Goal: Information Seeking & Learning: Stay updated

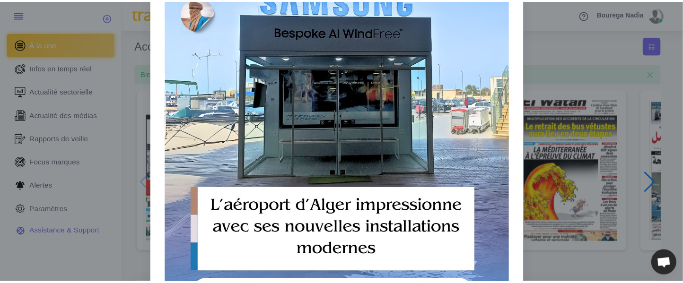
scroll to position [8, 0]
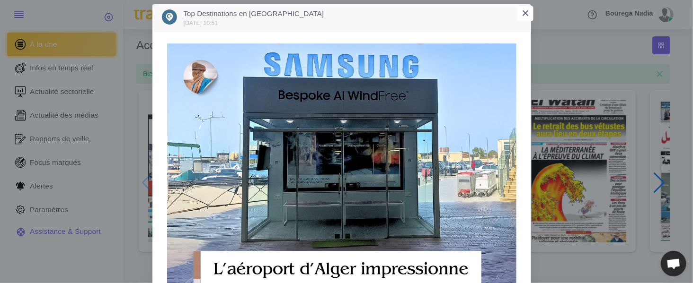
click at [523, 12] on span "×" at bounding box center [525, 13] width 8 height 15
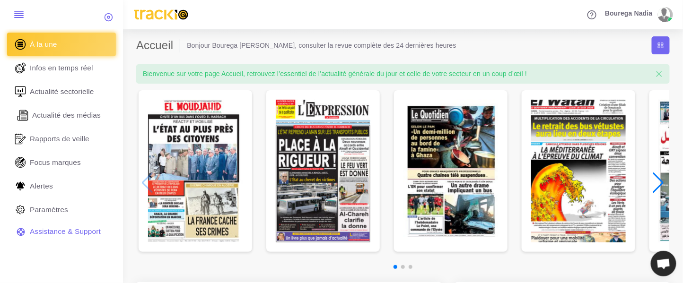
click at [77, 115] on span "Actualité des médias" at bounding box center [66, 115] width 69 height 10
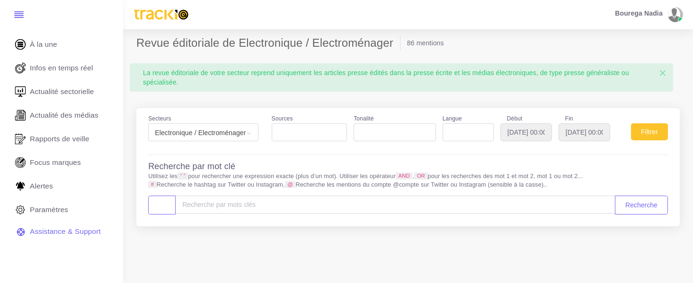
select select
type input "[DATE]"
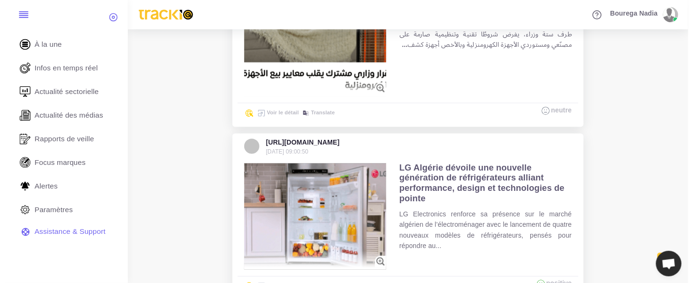
scroll to position [504, 0]
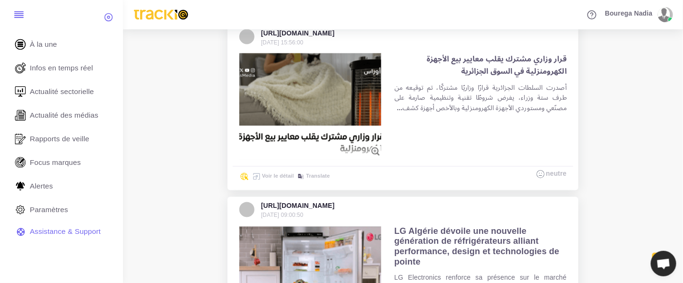
click at [326, 89] on img at bounding box center [310, 106] width 142 height 106
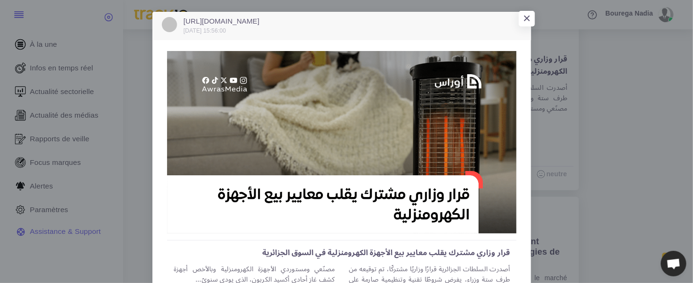
scroll to position [51, 0]
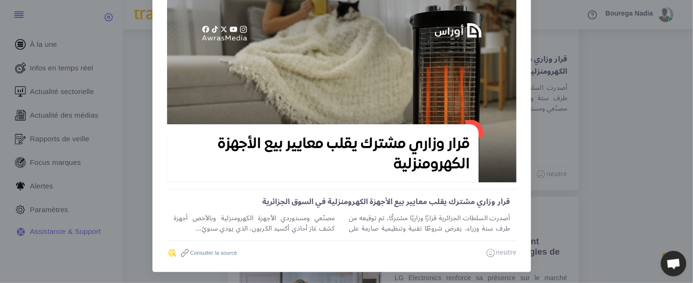
click at [217, 253] on link "Consulter la source" at bounding box center [207, 253] width 57 height 6
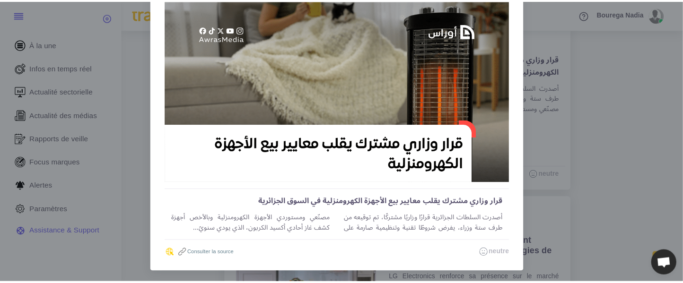
scroll to position [0, 0]
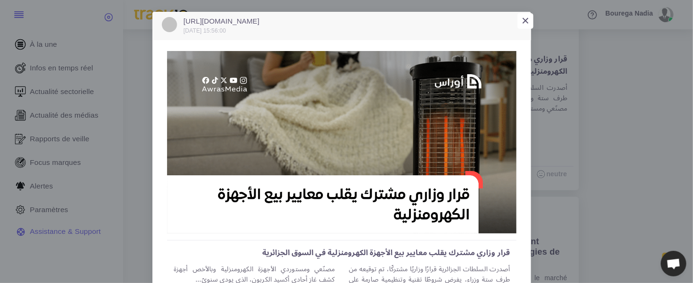
click at [521, 20] on span "×" at bounding box center [525, 20] width 8 height 15
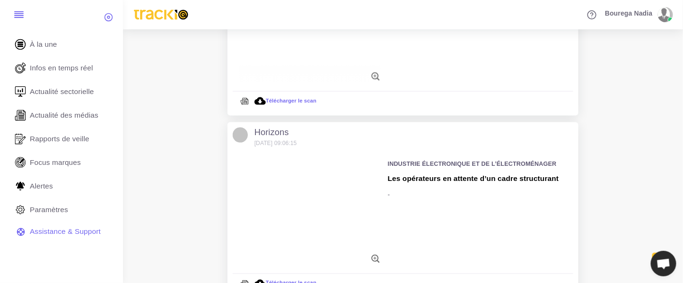
scroll to position [1635, 0]
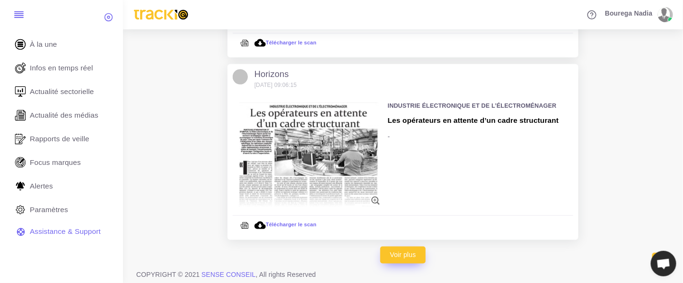
click at [406, 255] on link "Voir plus" at bounding box center [403, 255] width 46 height 17
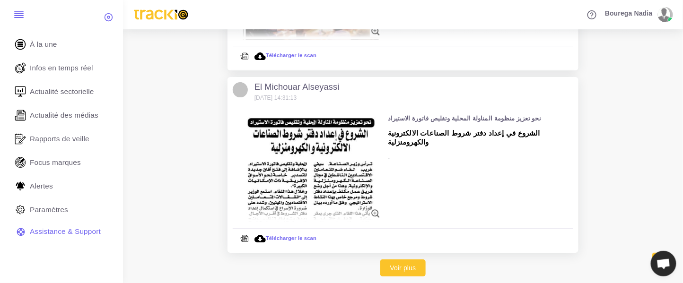
scroll to position [3412, 0]
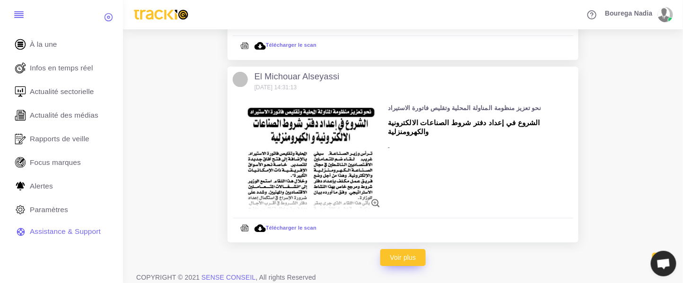
click at [405, 256] on link "Voir plus" at bounding box center [403, 257] width 46 height 17
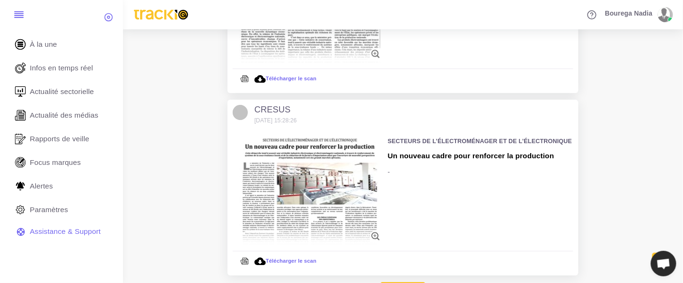
scroll to position [4642, 0]
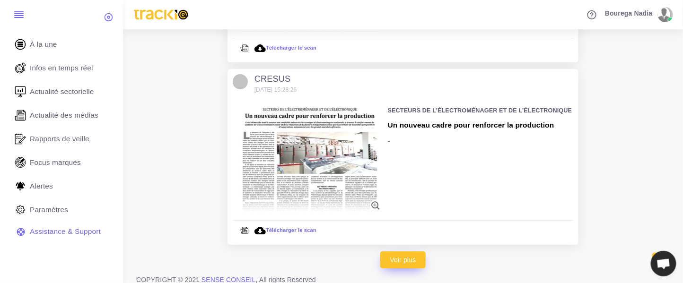
click at [413, 255] on link "Voir plus" at bounding box center [403, 260] width 46 height 17
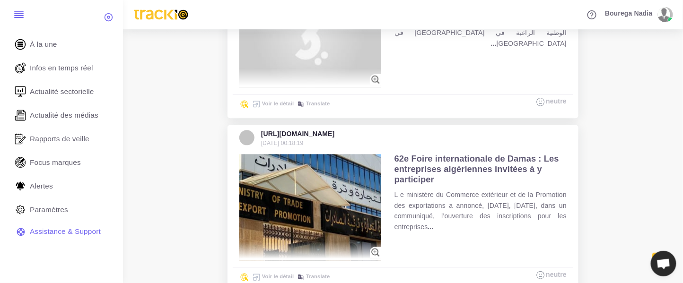
scroll to position [5506, 0]
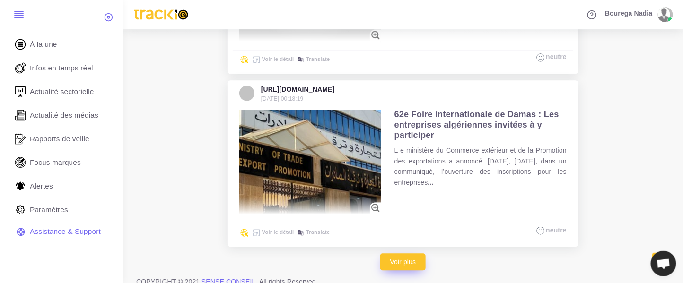
click at [408, 254] on link "Voir plus" at bounding box center [403, 262] width 46 height 17
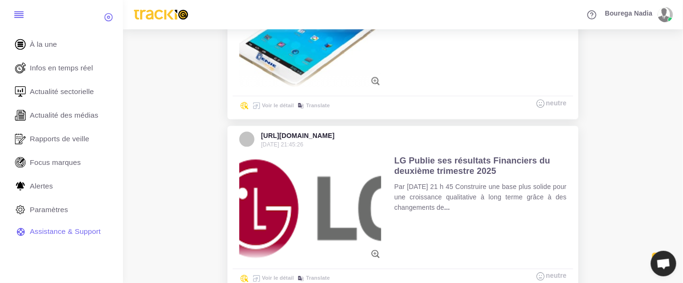
scroll to position [6370, 0]
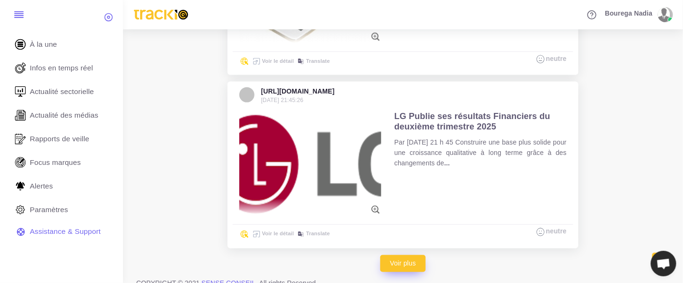
click at [413, 256] on link "Voir plus" at bounding box center [403, 264] width 46 height 17
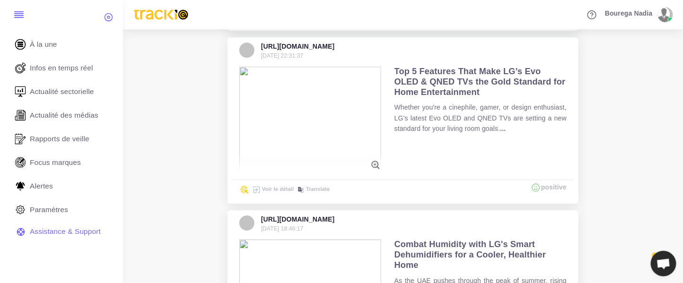
scroll to position [6812, 0]
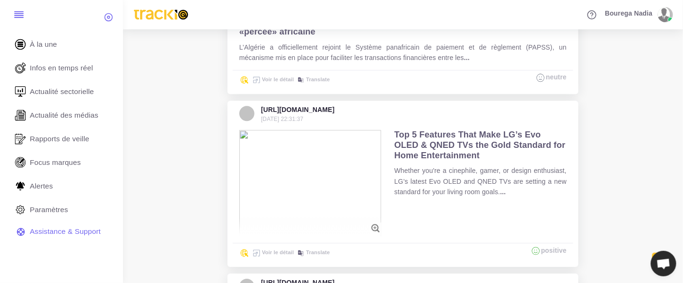
click at [338, 174] on img at bounding box center [310, 183] width 142 height 106
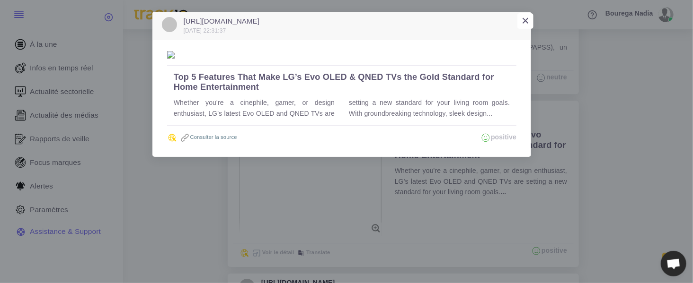
click at [530, 20] on button "×" at bounding box center [525, 21] width 16 height 16
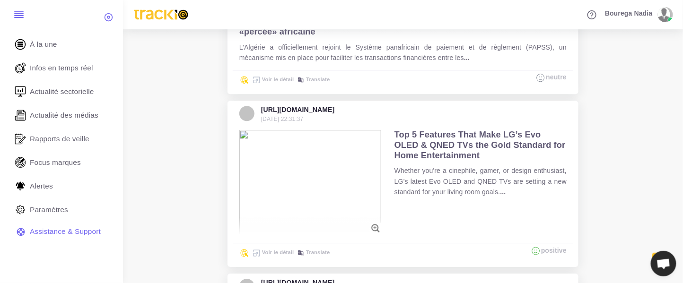
click at [335, 167] on img at bounding box center [310, 183] width 142 height 106
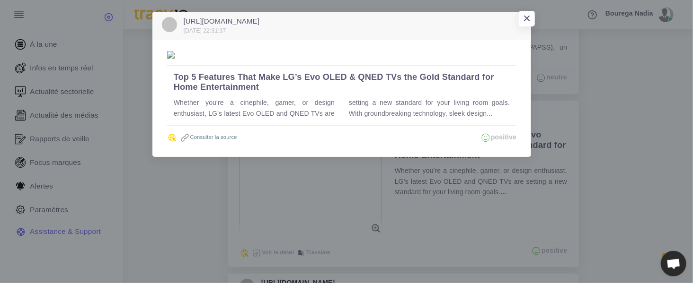
click at [209, 135] on link "Consulter la source" at bounding box center [207, 137] width 57 height 6
click at [525, 18] on span "×" at bounding box center [525, 20] width 8 height 15
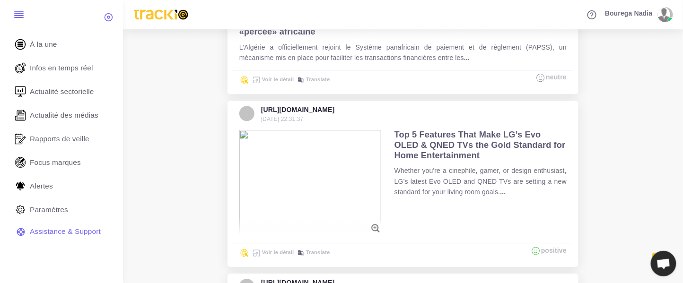
drag, startPoint x: 371, startPoint y: 106, endPoint x: 239, endPoint y: 95, distance: 132.5
click at [239, 106] on div "[URL][DOMAIN_NAME] [DATE] 22:31:37 [URL][DOMAIN_NAME] [DATE] 22:31:37" at bounding box center [403, 115] width 341 height 18
copy div "[URL][DOMAIN_NAME] [DATE] 22:31:37"
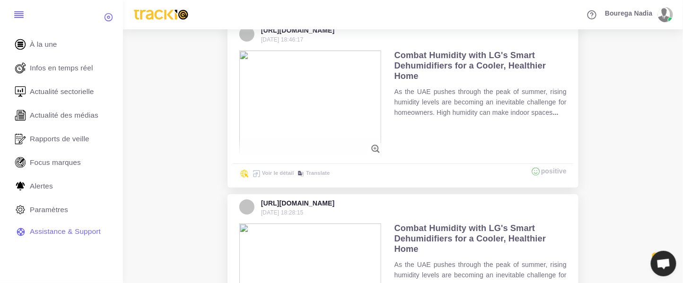
scroll to position [7175, 0]
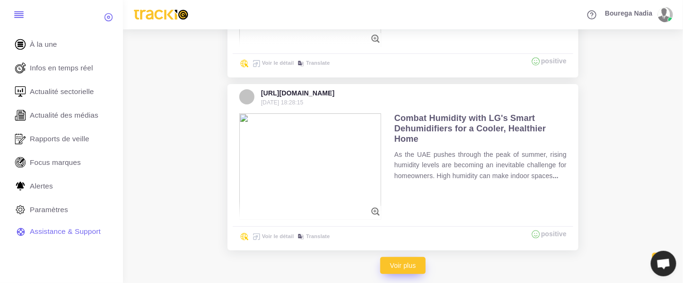
click at [394, 257] on link "Voir plus" at bounding box center [403, 265] width 46 height 17
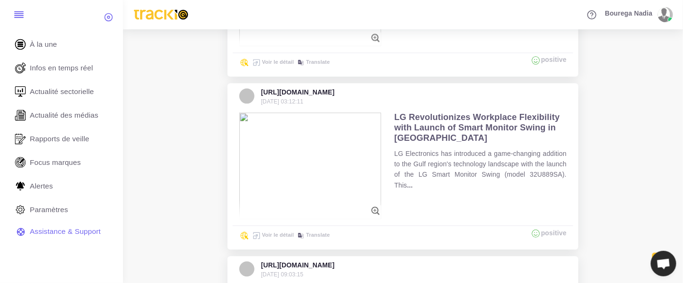
scroll to position [7969, 0]
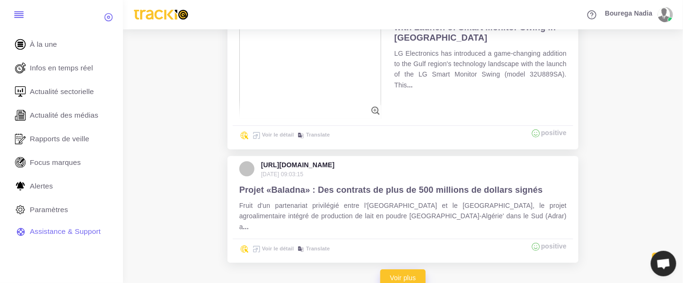
click at [416, 270] on link "Voir plus" at bounding box center [403, 278] width 46 height 17
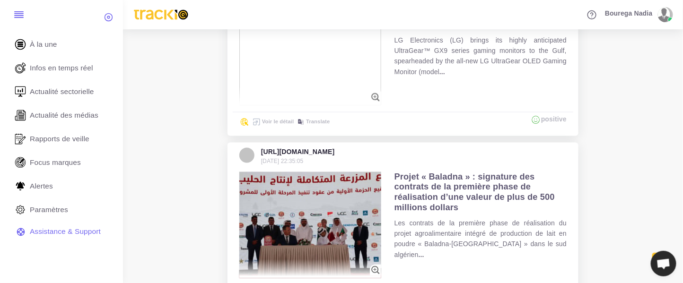
scroll to position [8834, 0]
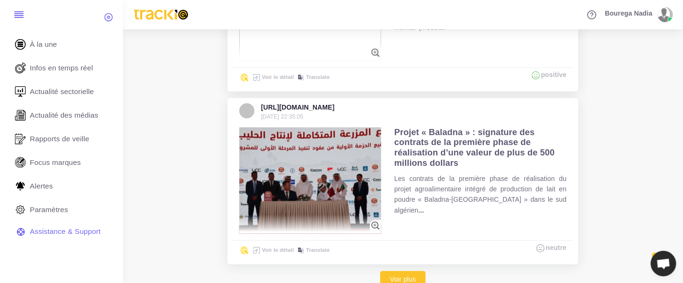
click at [414, 272] on link "Voir plus" at bounding box center [403, 280] width 46 height 17
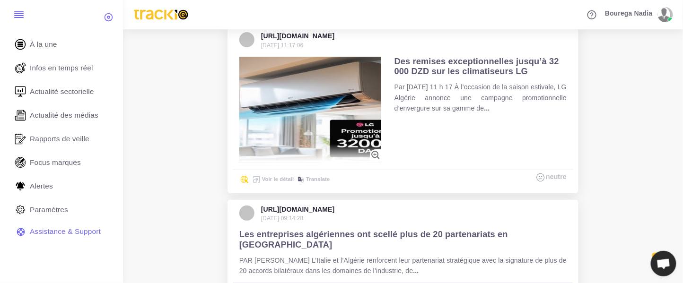
scroll to position [9558, 0]
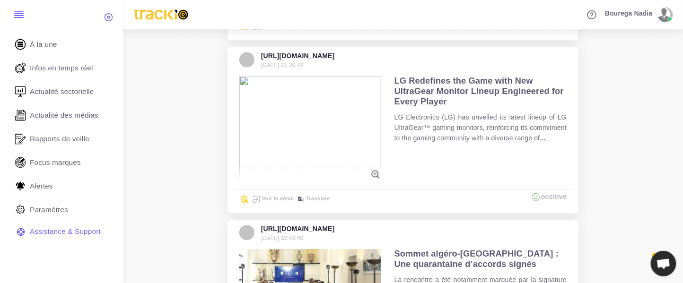
scroll to position [10422, 0]
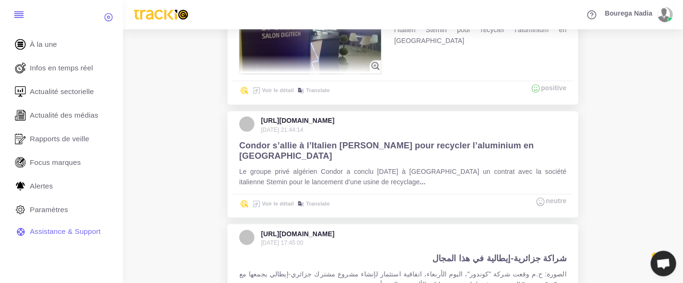
scroll to position [11146, 0]
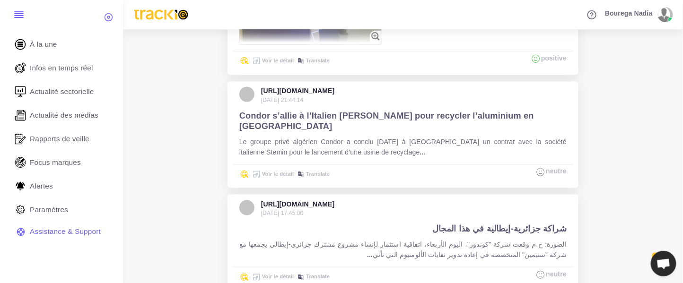
drag, startPoint x: 406, startPoint y: 253, endPoint x: 407, endPoint y: 238, distance: 14.7
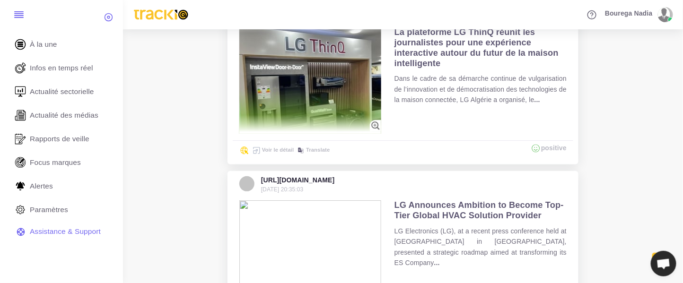
scroll to position [12010, 0]
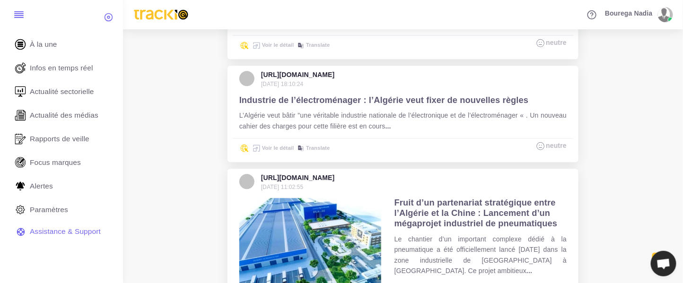
scroll to position [12745, 0]
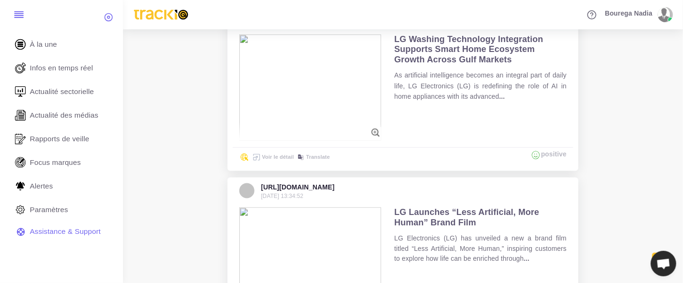
scroll to position [13549, 0]
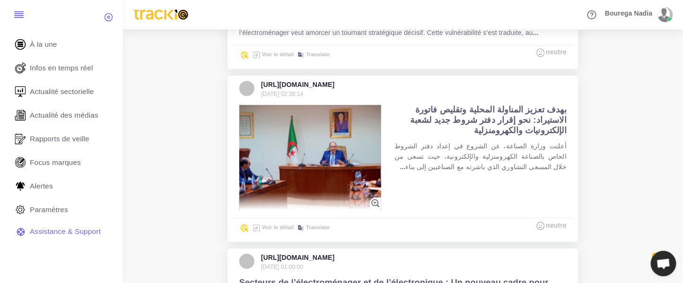
scroll to position [14111, 0]
